Goal: Information Seeking & Learning: Learn about a topic

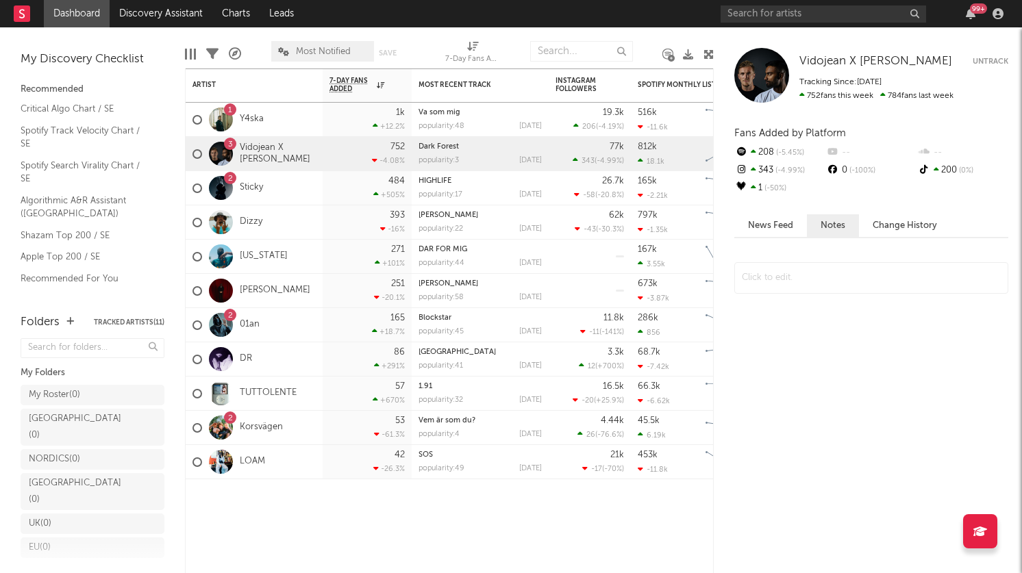
click at [800, 3] on div "99 +" at bounding box center [864, 13] width 288 height 27
click at [797, 10] on input "text" at bounding box center [822, 13] width 205 height 17
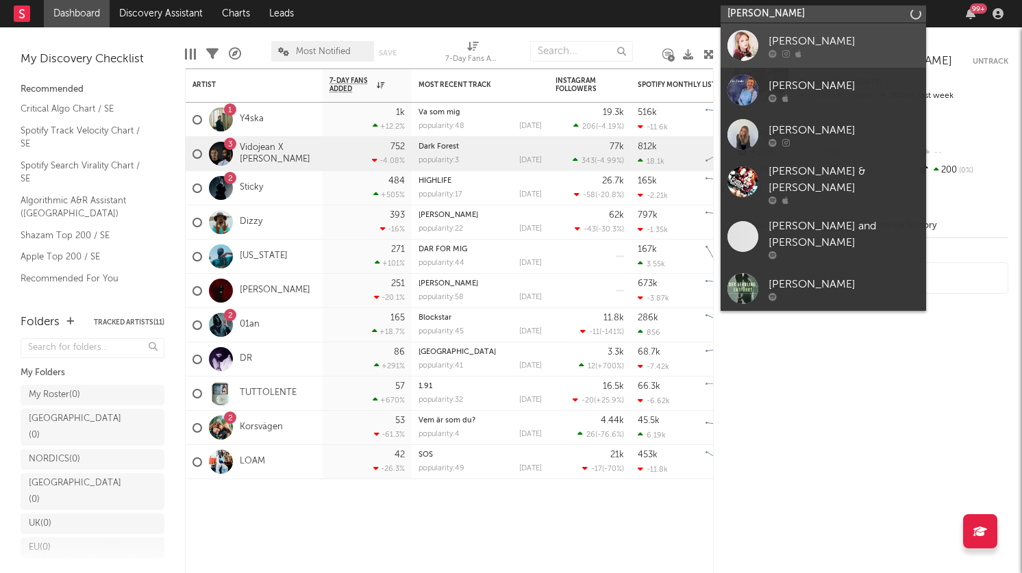
type input "[PERSON_NAME]"
click at [786, 38] on div "[PERSON_NAME]" at bounding box center [843, 41] width 151 height 16
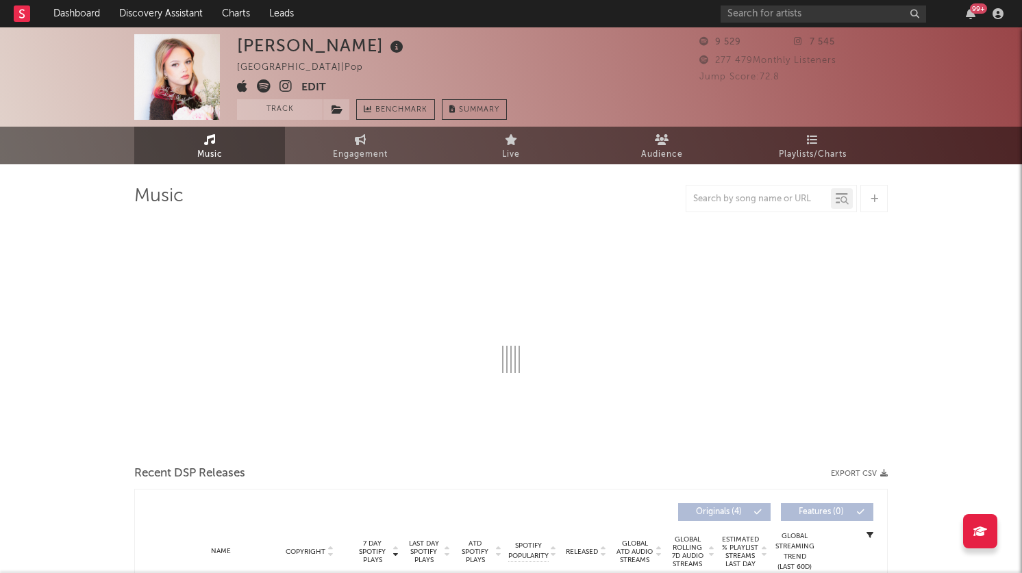
select select "6m"
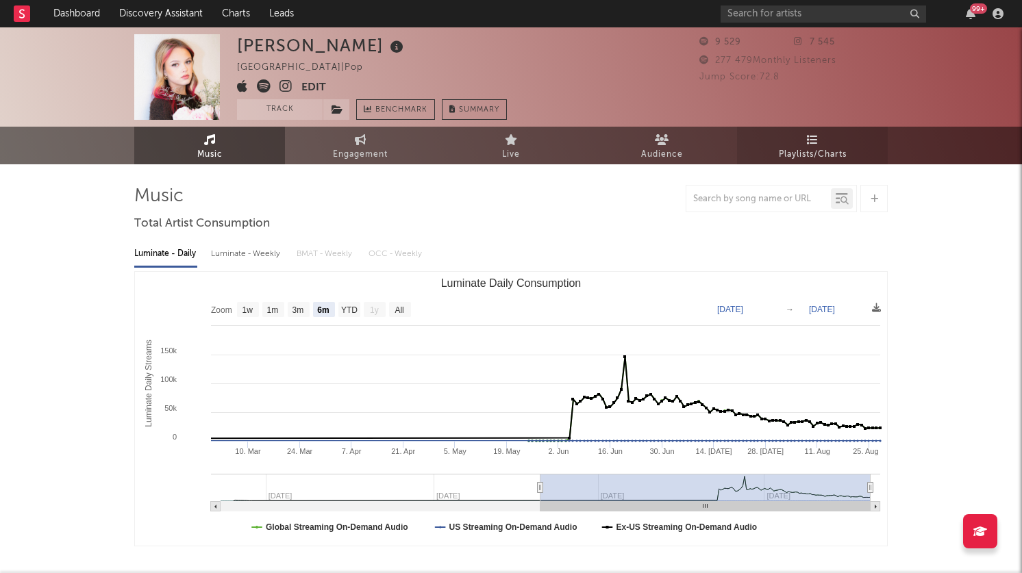
click at [807, 143] on icon at bounding box center [813, 139] width 12 height 11
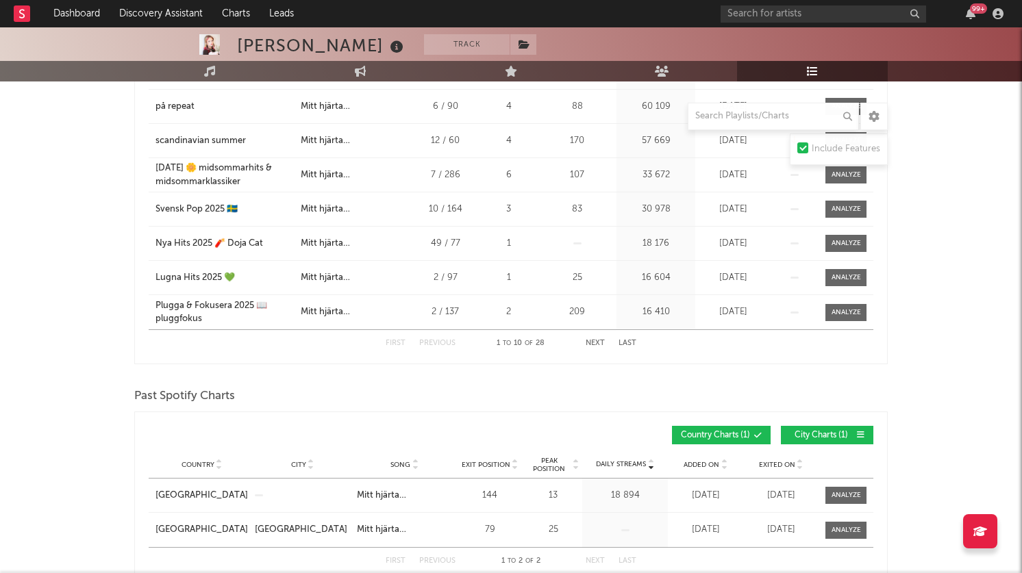
scroll to position [966, 0]
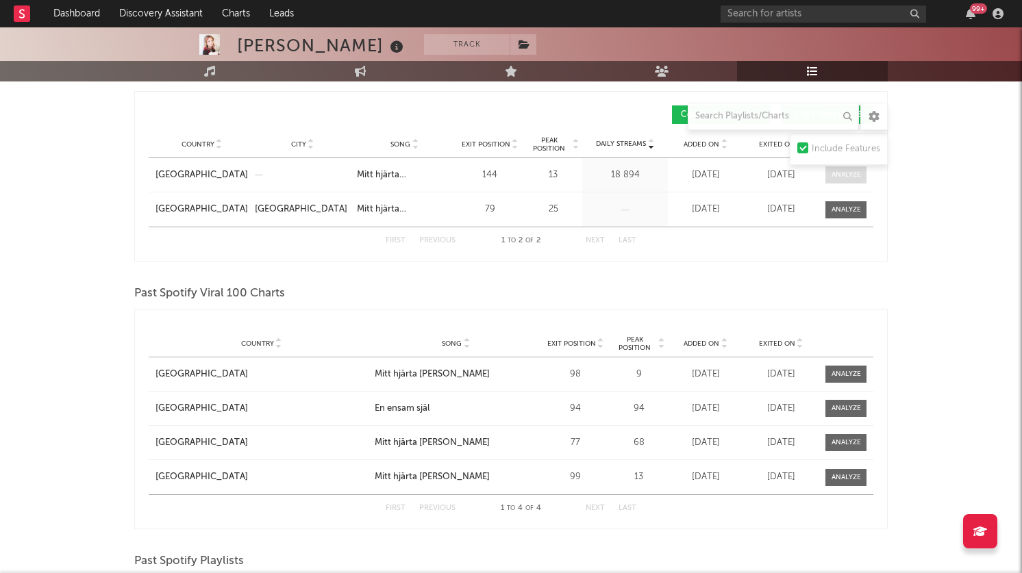
click at [831, 179] on div at bounding box center [845, 175] width 29 height 10
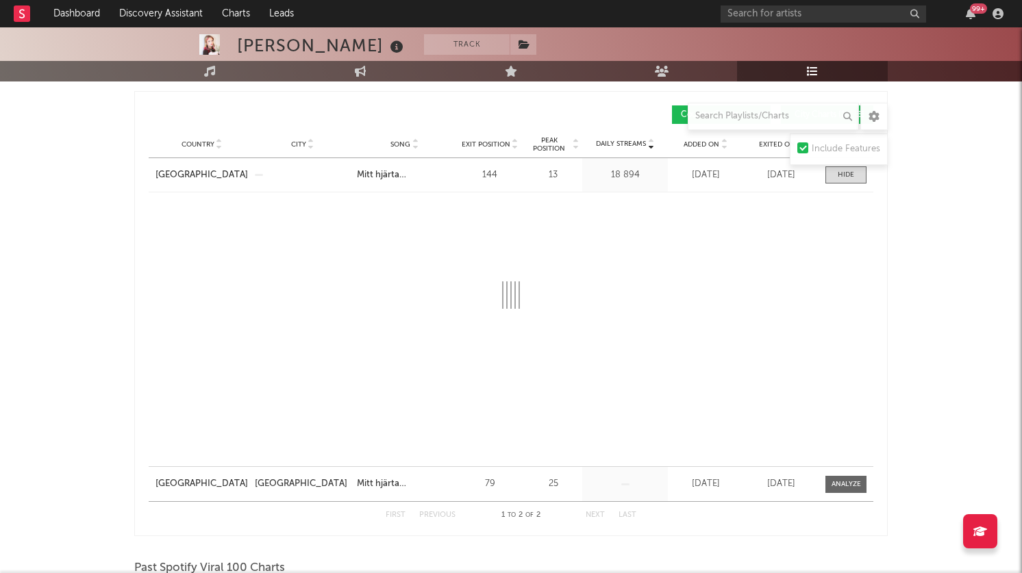
select select "1w"
